Goal: Task Accomplishment & Management: Use online tool/utility

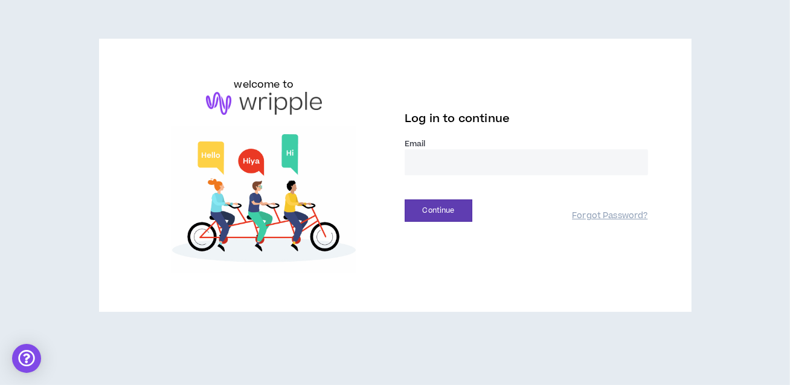
click at [499, 163] on input "email" at bounding box center [525, 162] width 243 height 26
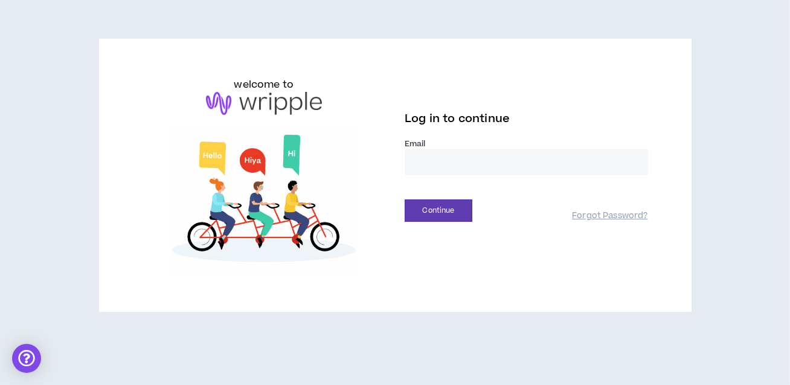
type input "**********"
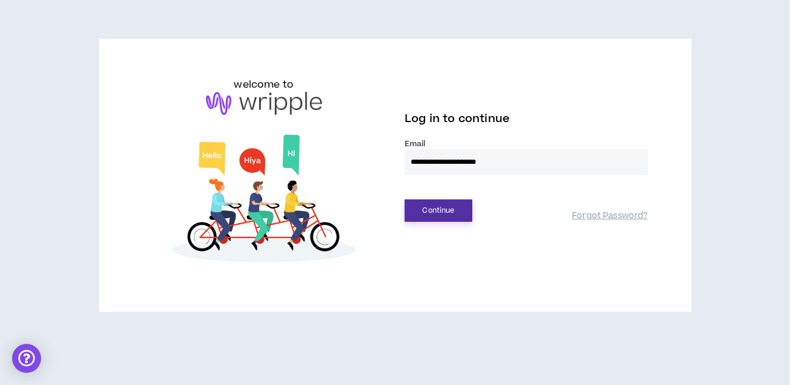
click at [431, 209] on button "Continue" at bounding box center [438, 210] width 68 height 22
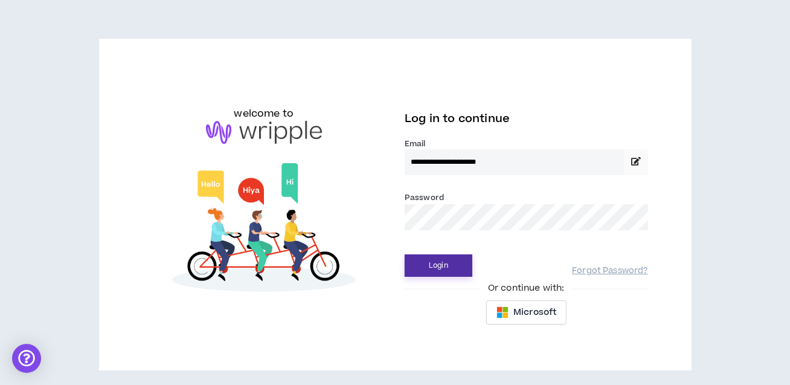
click at [453, 267] on button "Login" at bounding box center [438, 265] width 68 height 22
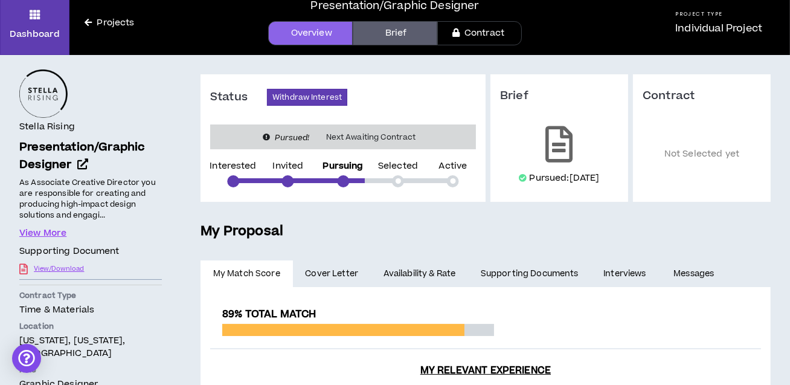
scroll to position [46, 0]
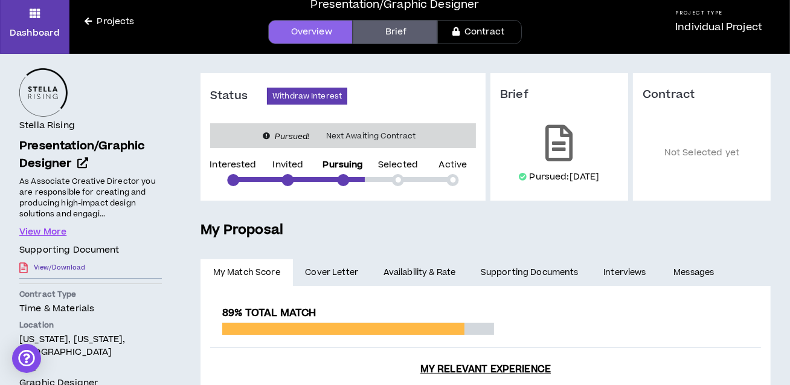
click at [54, 267] on link "View/Download" at bounding box center [59, 267] width 51 height 21
